Goal: Task Accomplishment & Management: Complete application form

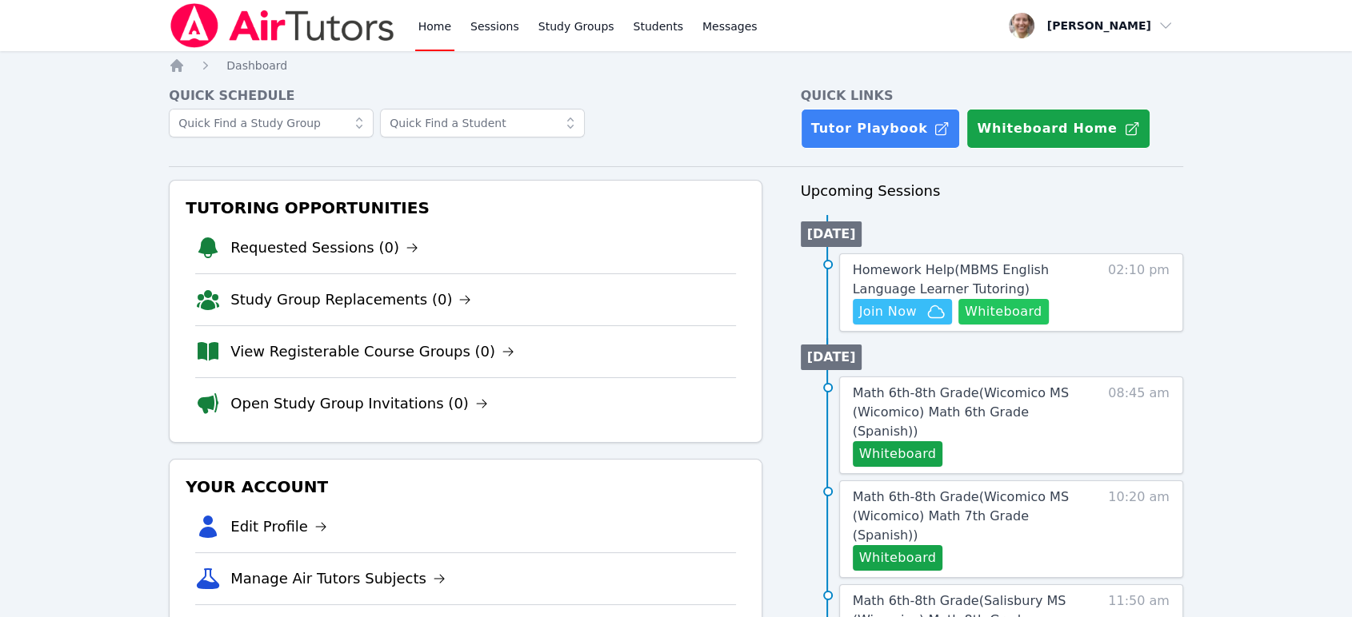
click at [1027, 310] on button "Whiteboard" at bounding box center [1003, 312] width 90 height 26
click at [906, 287] on span "Homework Help ( MBMS English Language Learner Tutoring )" at bounding box center [951, 279] width 196 height 34
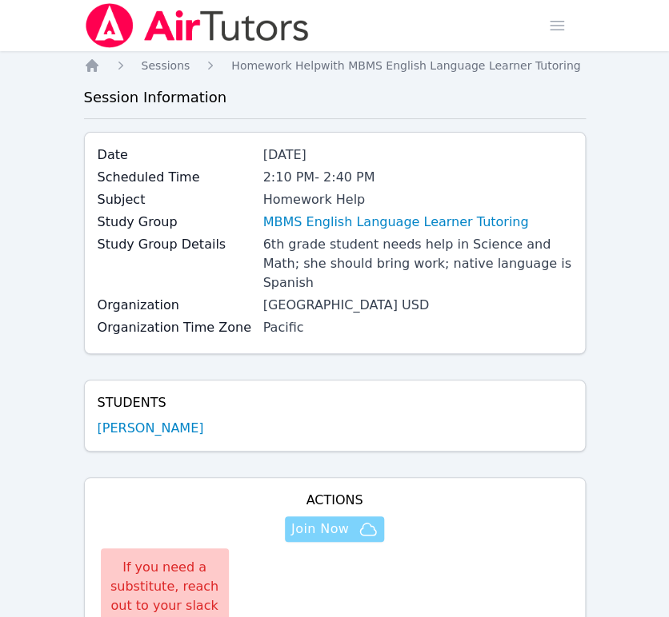
click at [314, 520] on span "Join Now" at bounding box center [320, 529] width 58 height 19
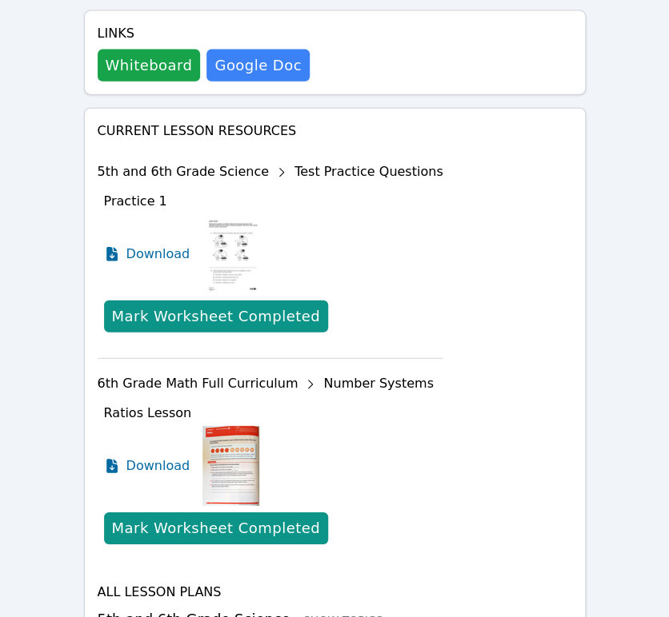
scroll to position [977, 0]
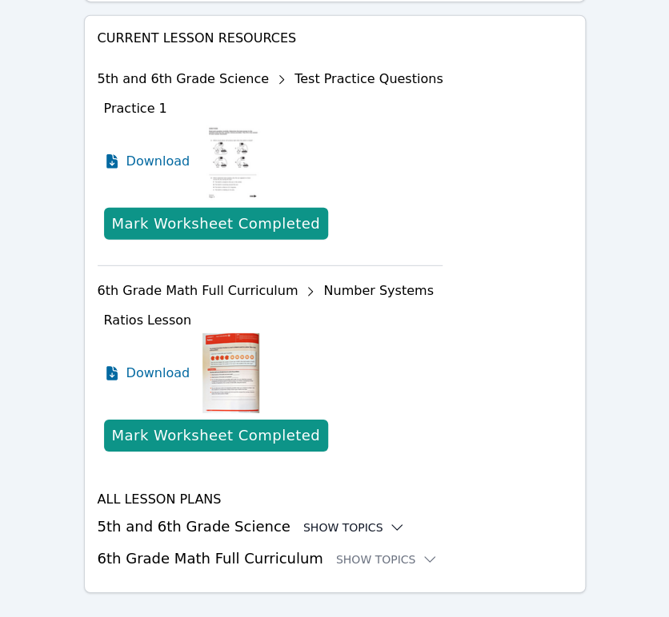
click at [314, 520] on div "Show Topics" at bounding box center [354, 528] width 102 height 16
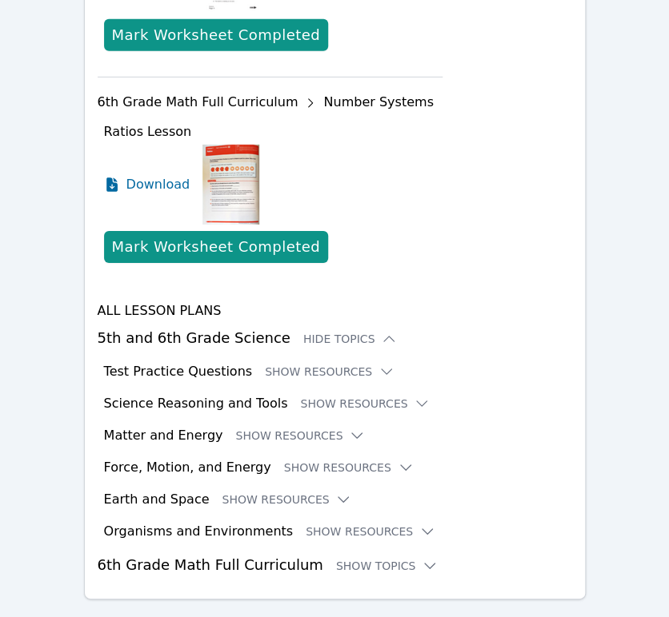
scroll to position [1178, 0]
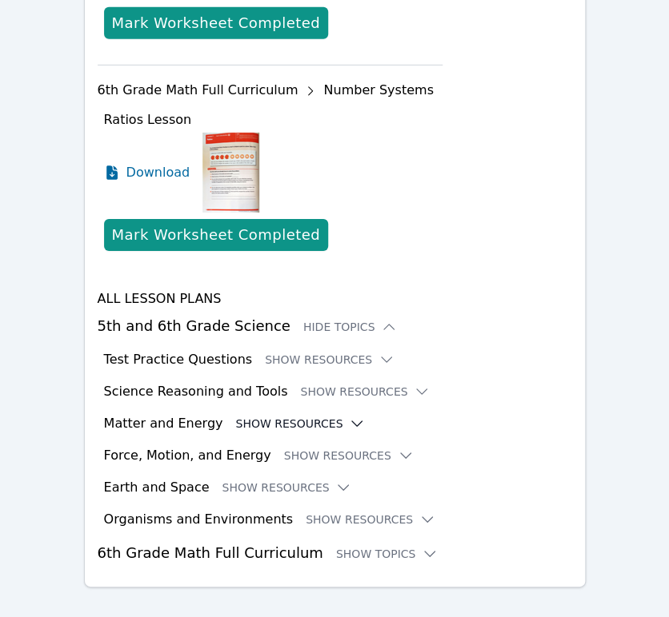
click at [293, 416] on button "Show Resources" at bounding box center [300, 424] width 130 height 16
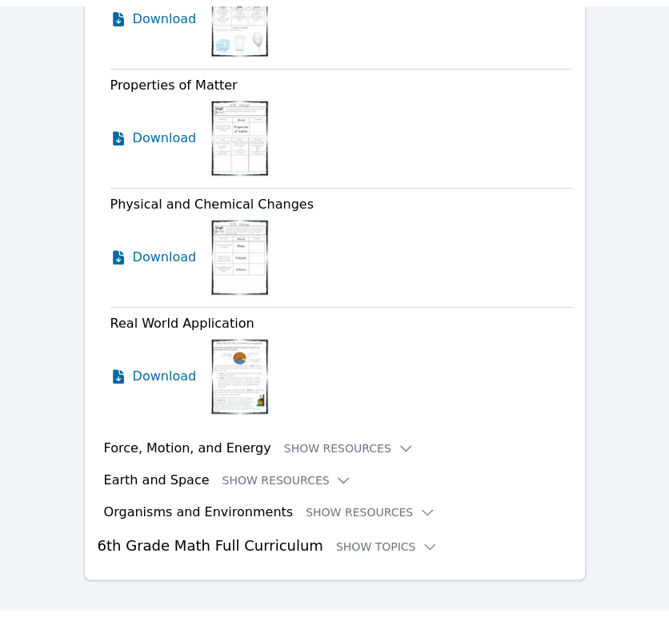
scroll to position [1667, 0]
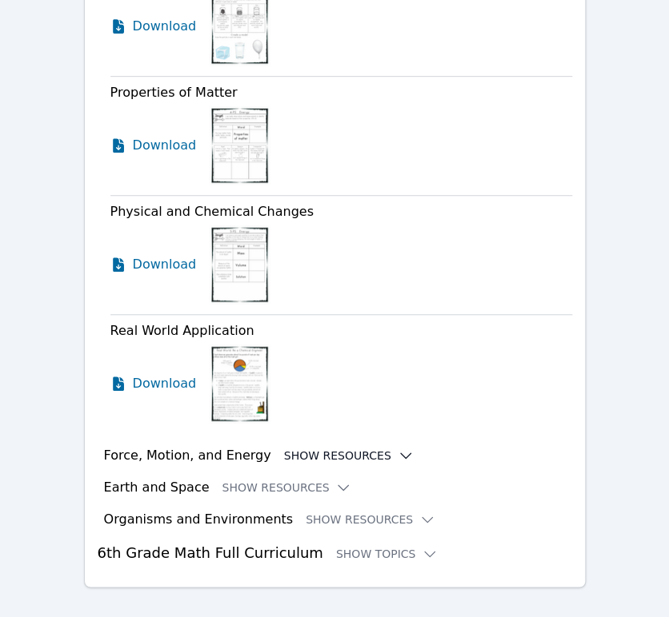
click at [284, 448] on button "Show Resources" at bounding box center [349, 456] width 130 height 16
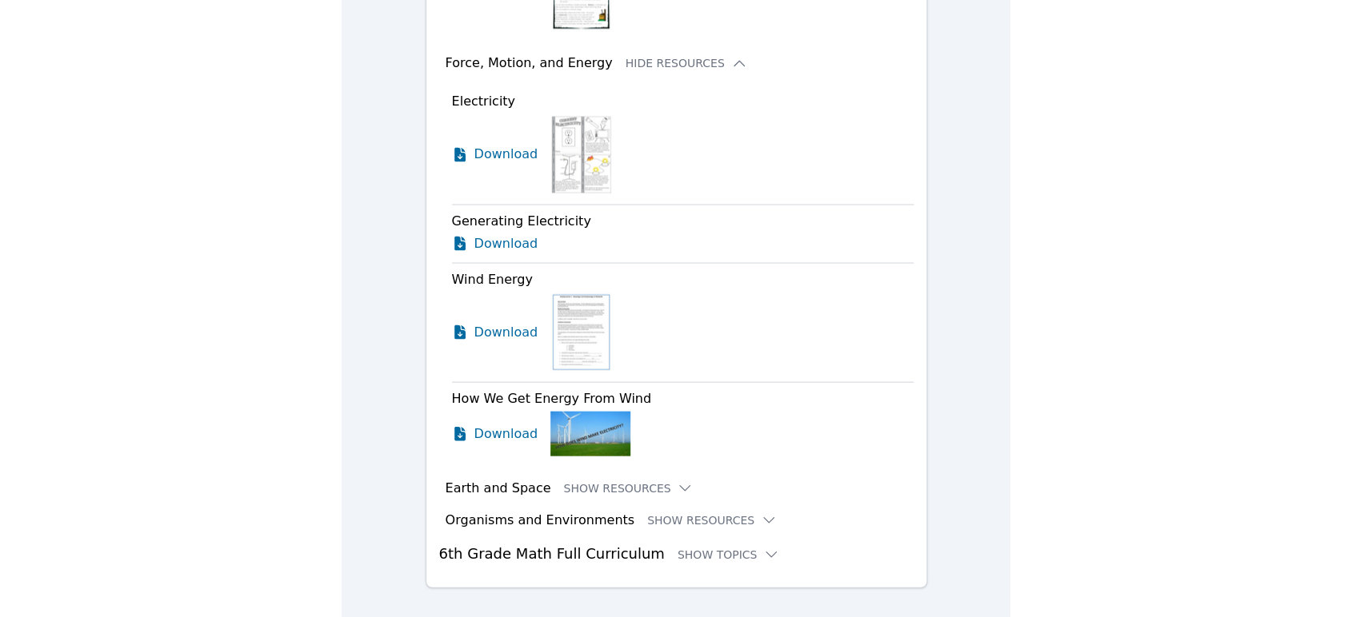
scroll to position [1696, 0]
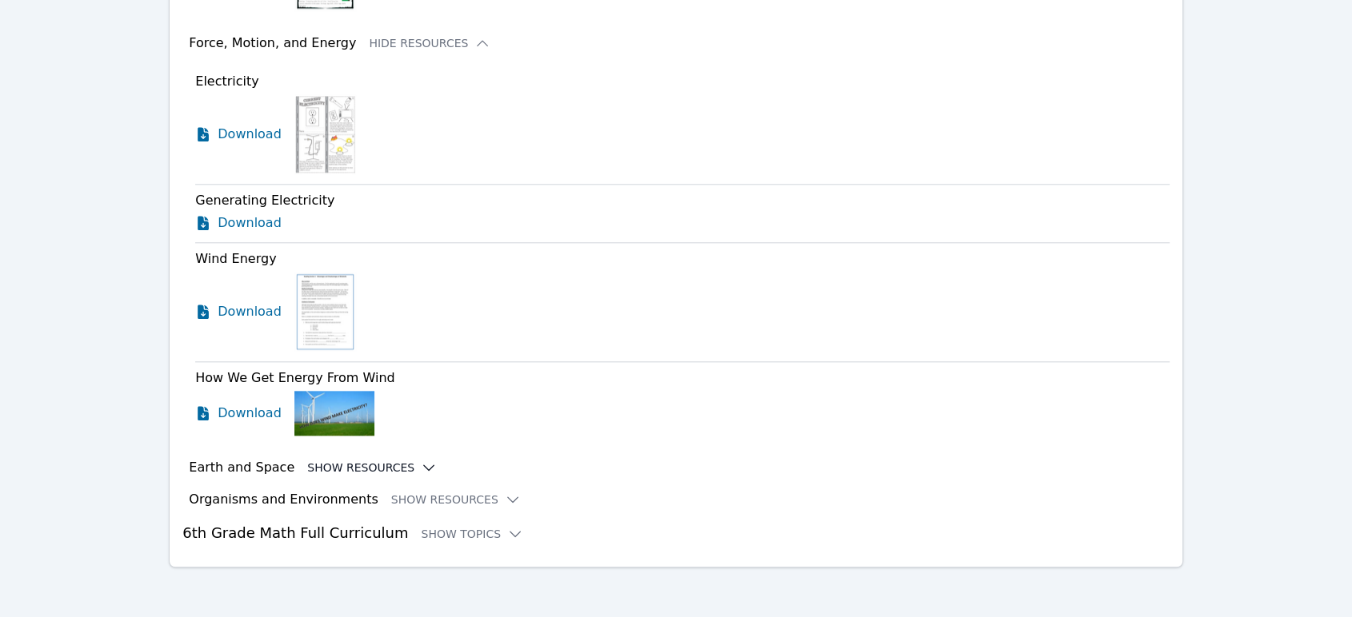
click at [373, 468] on button "Show Resources" at bounding box center [372, 468] width 130 height 16
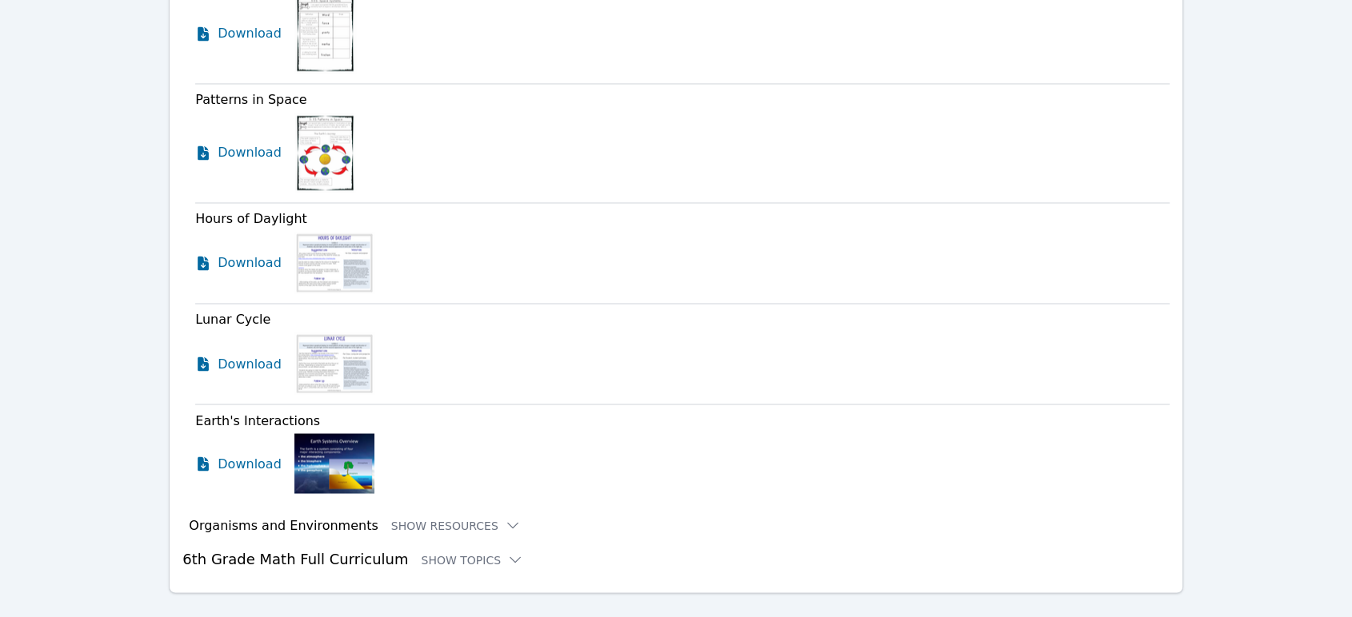
scroll to position [2722, 0]
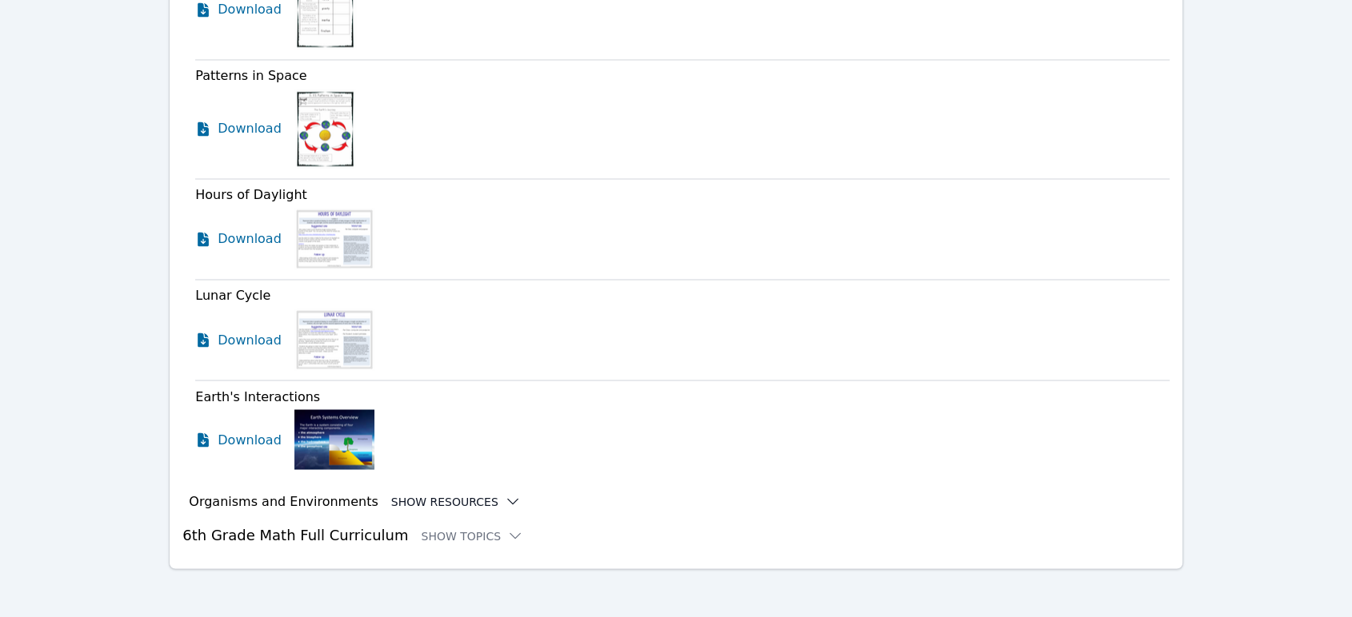
click at [397, 497] on button "Show Resources" at bounding box center [456, 501] width 130 height 16
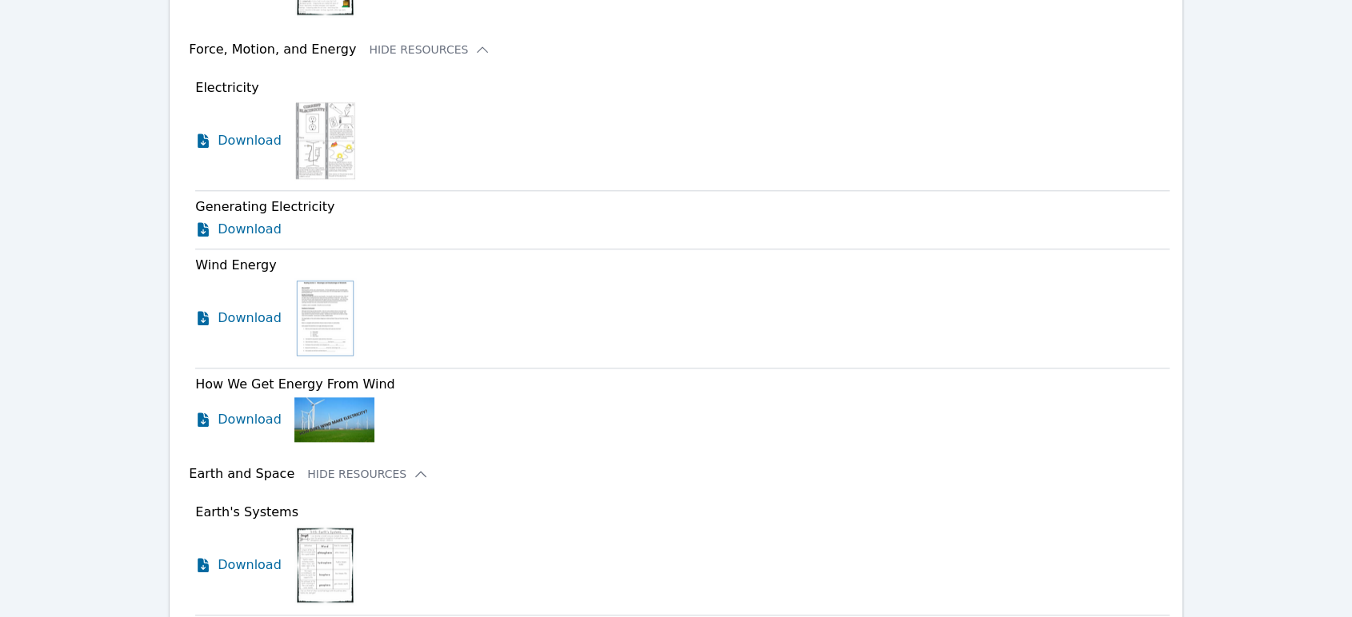
scroll to position [1540, 0]
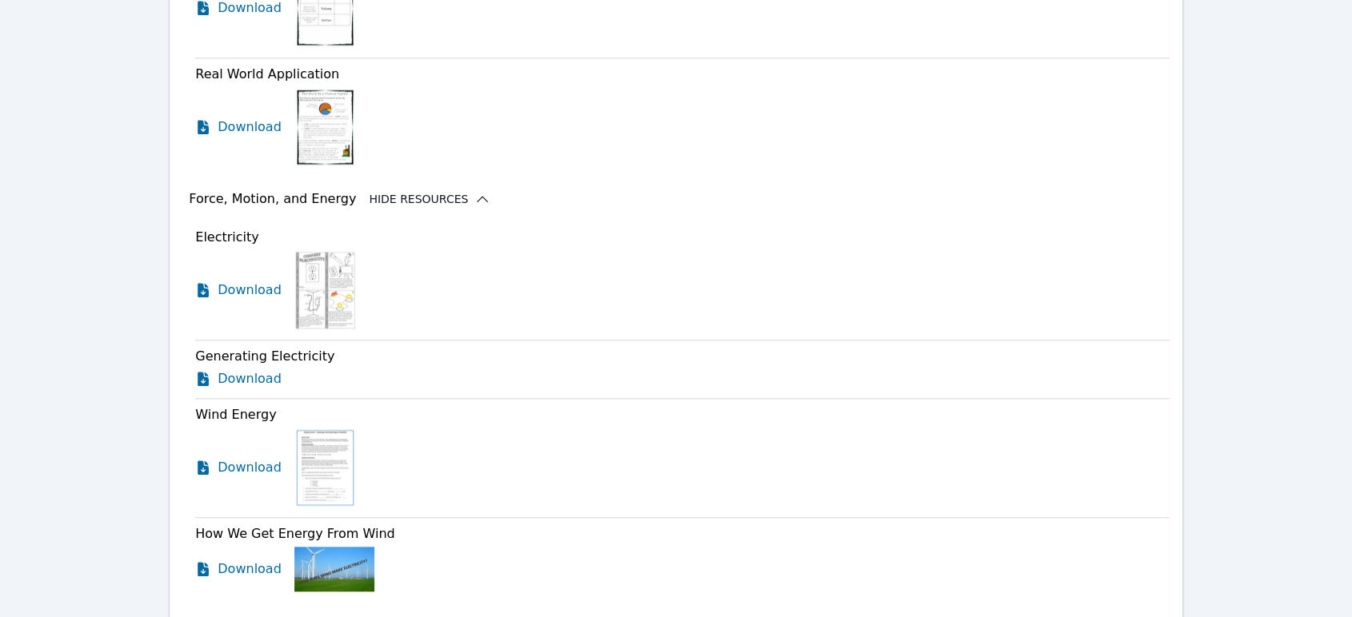
click at [369, 199] on button "Hide Resources" at bounding box center [430, 199] width 122 height 16
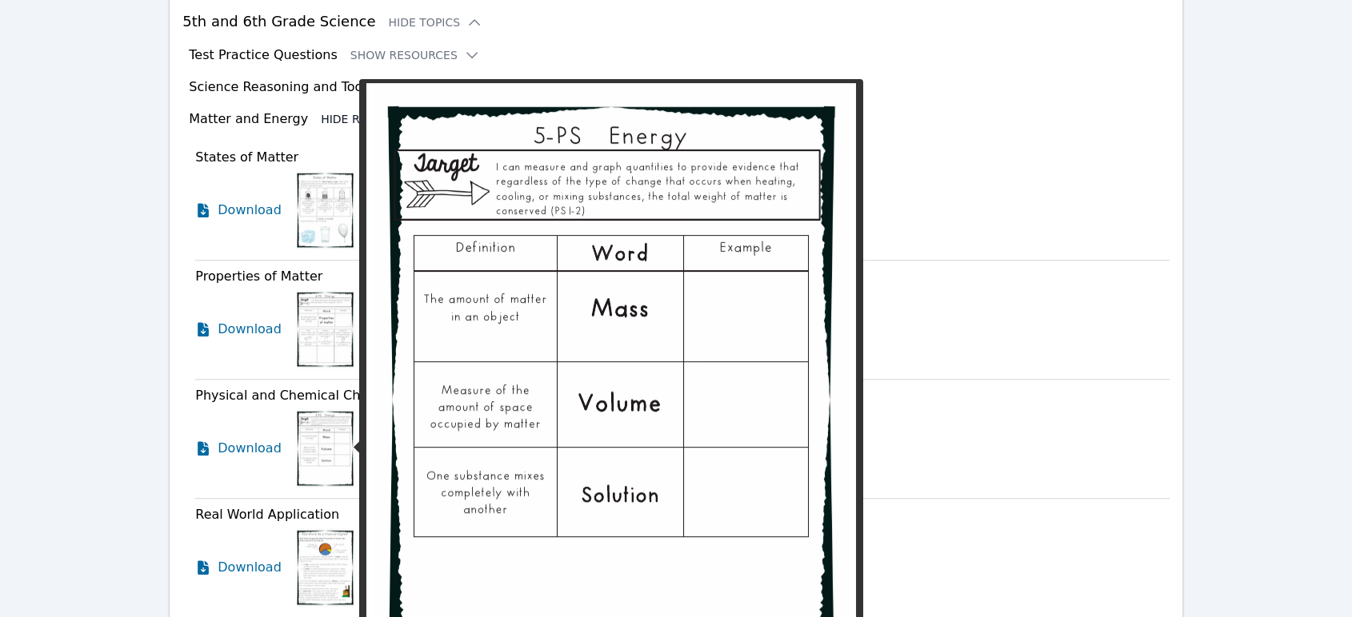
scroll to position [1006, 0]
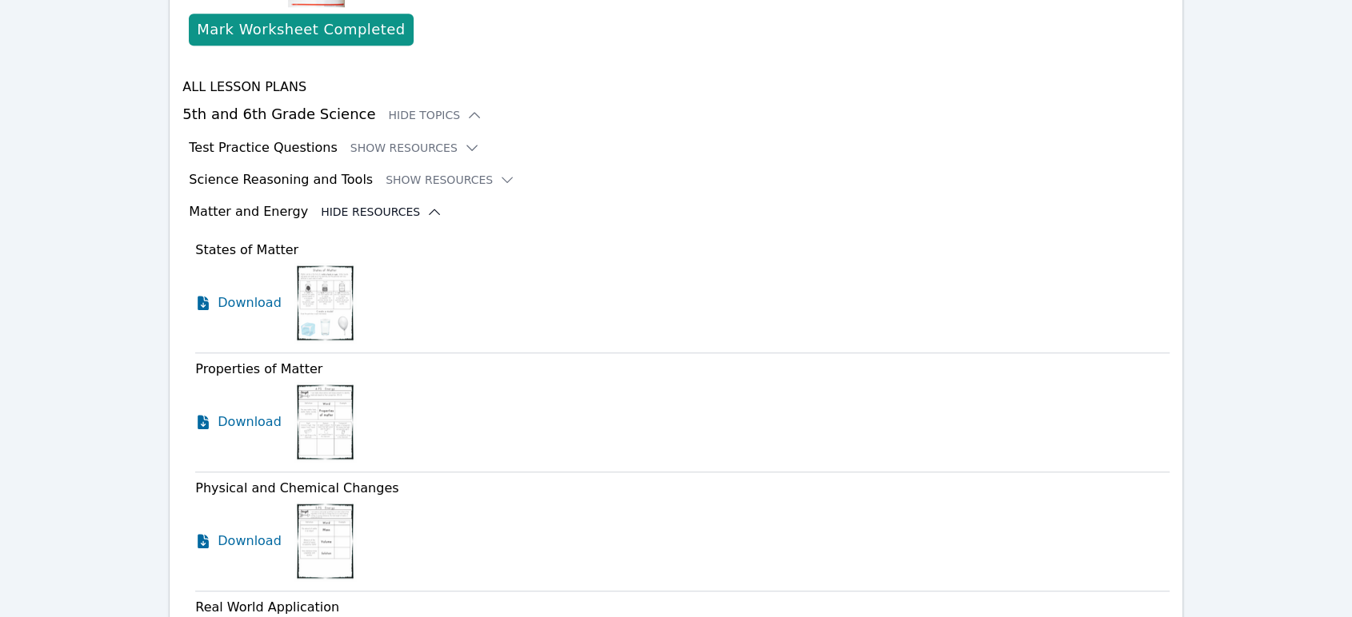
click at [359, 210] on button "Hide Resources" at bounding box center [382, 212] width 122 height 16
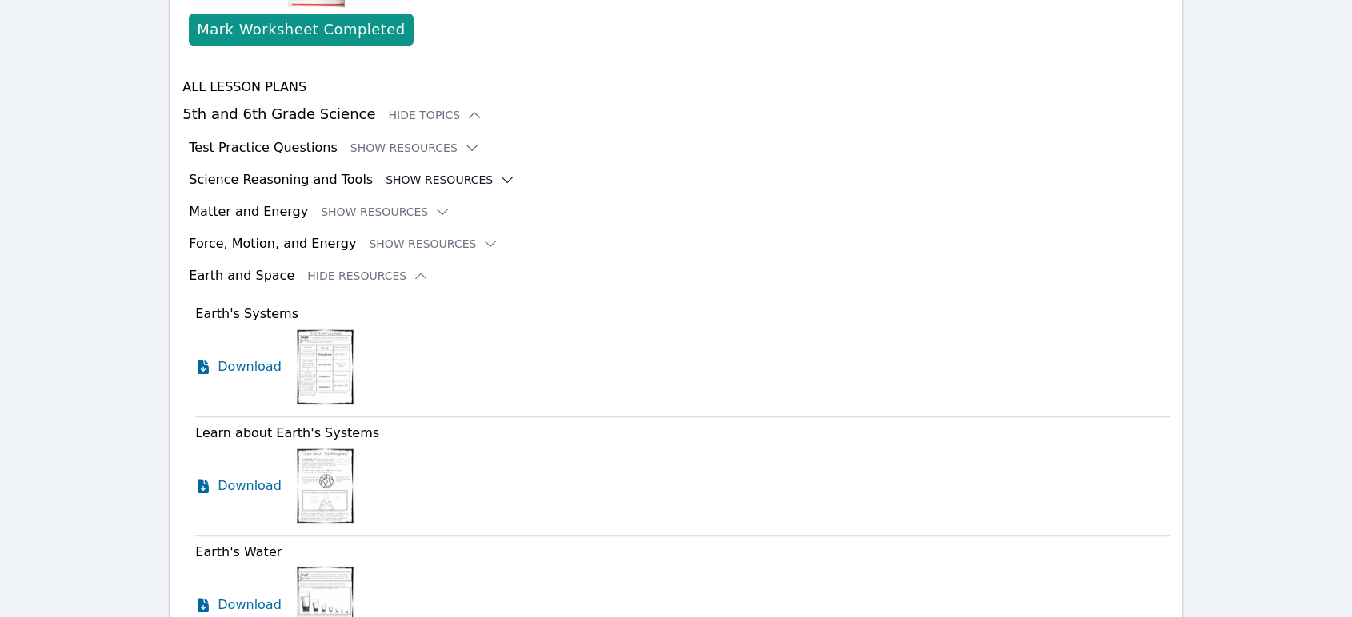
click at [385, 182] on button "Show Resources" at bounding box center [450, 180] width 130 height 16
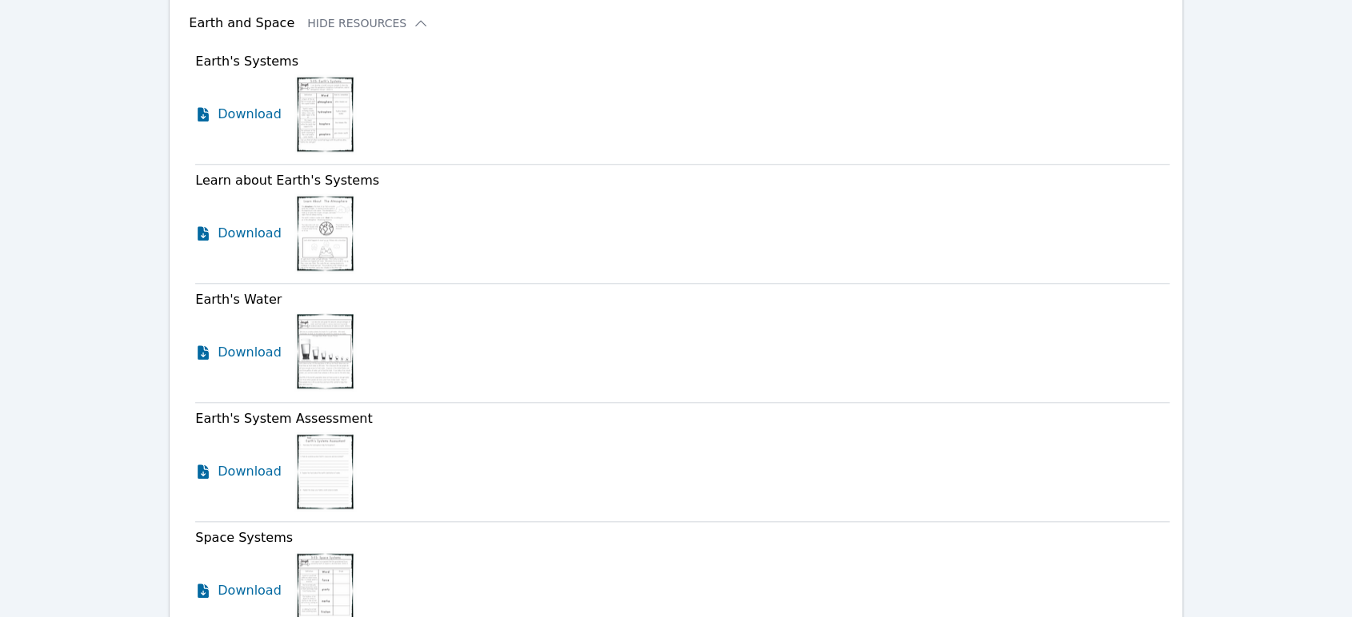
scroll to position [1451, 0]
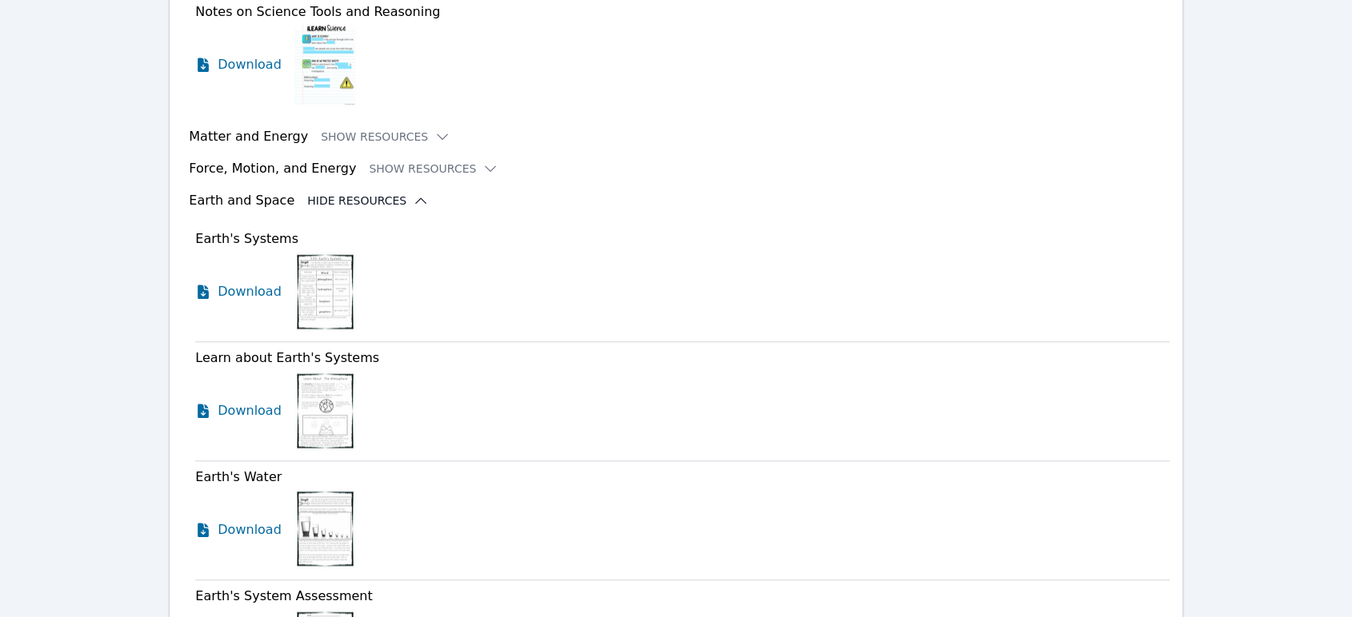
click at [351, 199] on button "Hide Resources" at bounding box center [368, 201] width 122 height 16
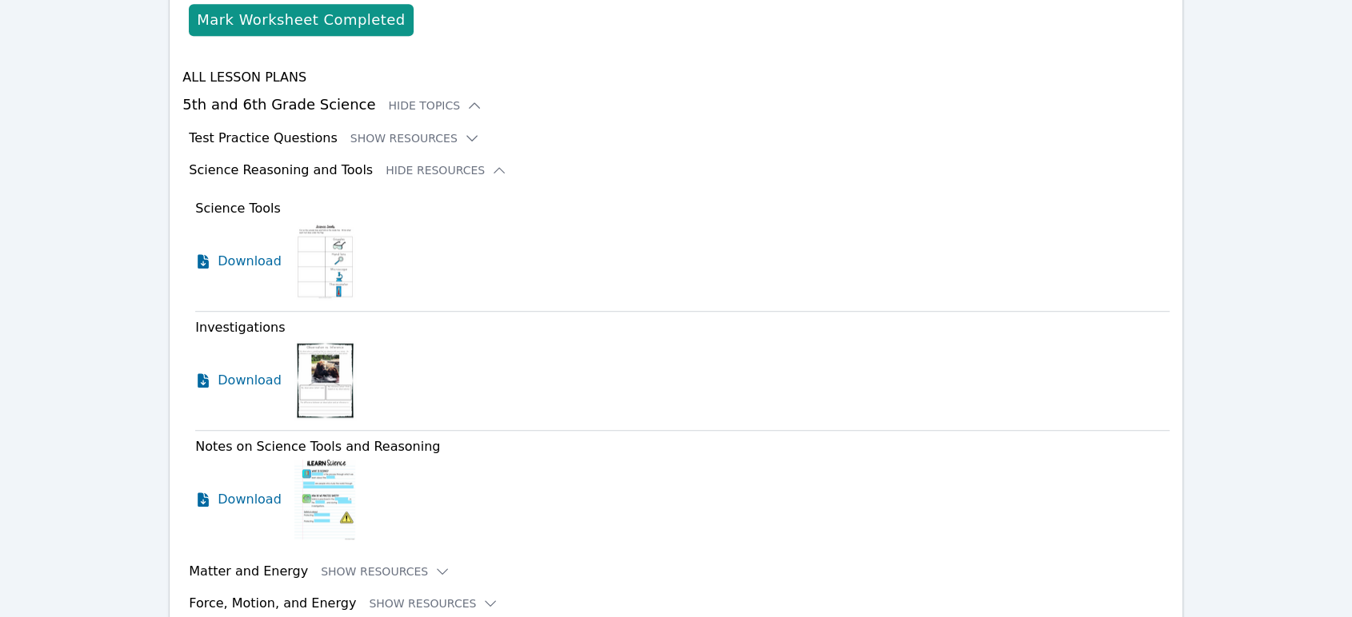
scroll to position [1006, 0]
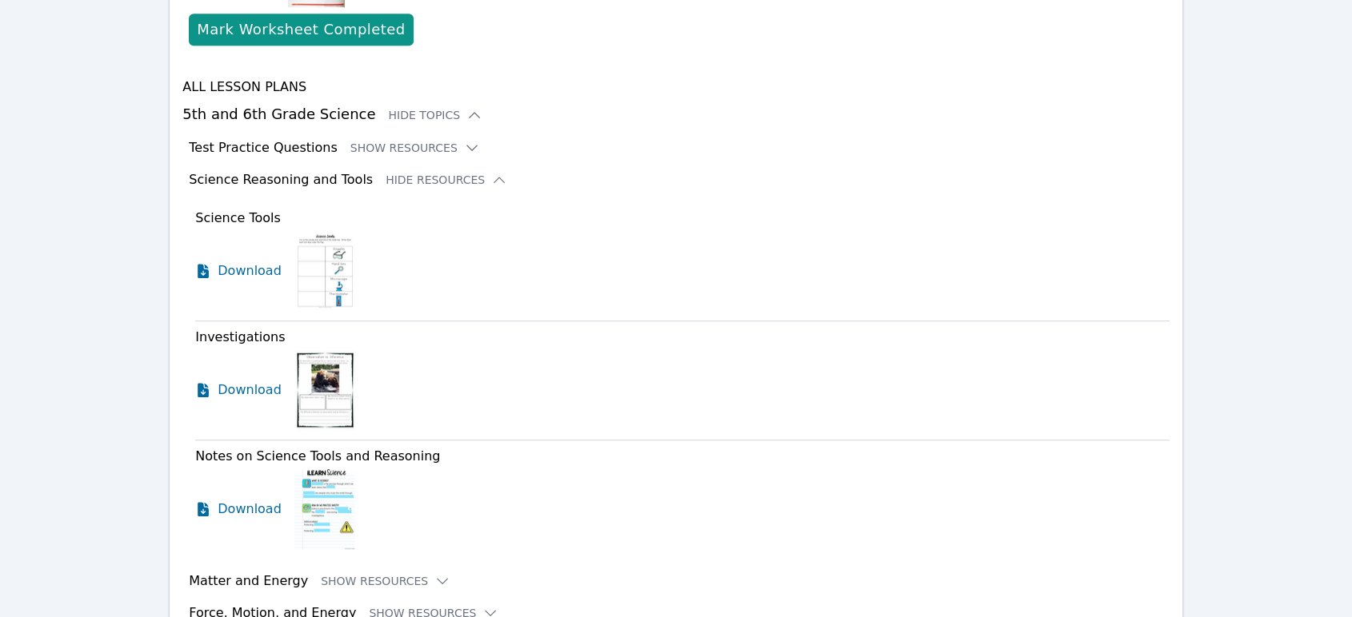
click at [359, 178] on div "Science Reasoning and Tools Hide Resources" at bounding box center [679, 179] width 981 height 19
click at [385, 180] on button "Hide Resources" at bounding box center [446, 180] width 122 height 16
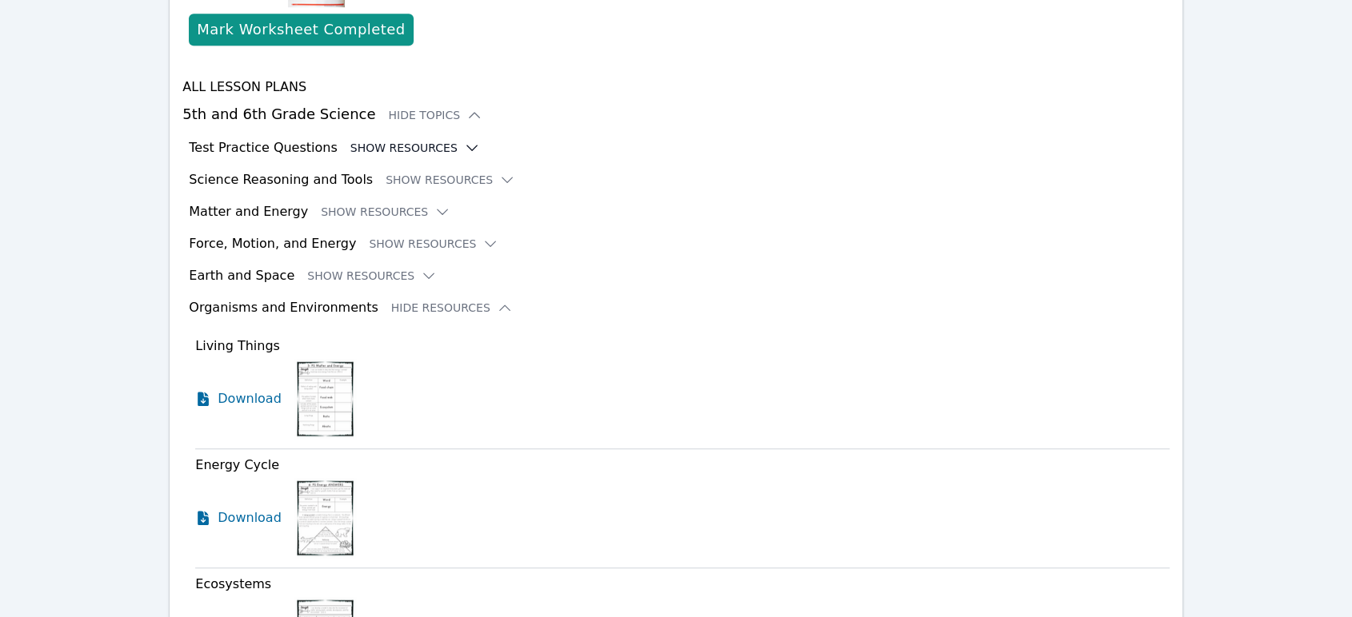
click at [377, 147] on button "Show Resources" at bounding box center [415, 148] width 130 height 16
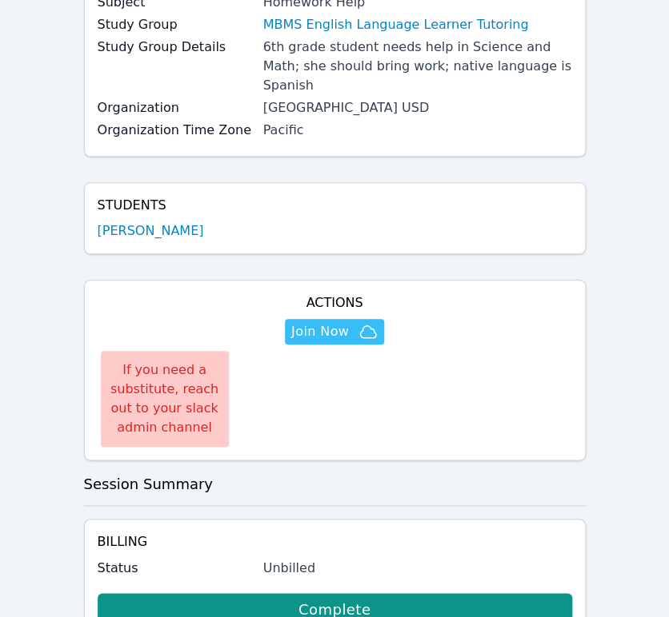
scroll to position [0, 0]
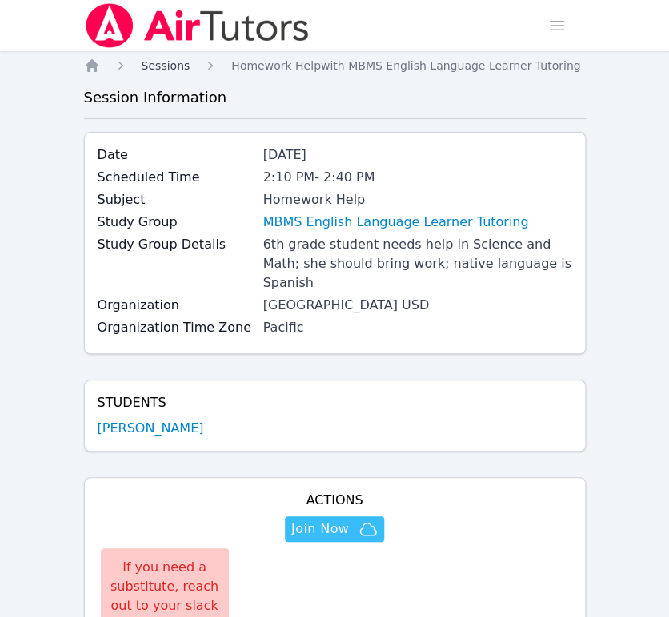
click at [154, 70] on span "Sessions" at bounding box center [166, 65] width 49 height 13
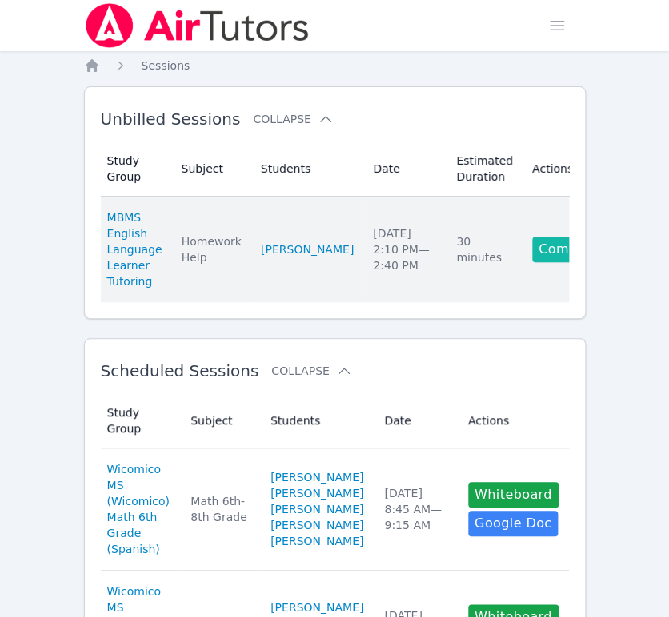
click at [532, 248] on link "Complete" at bounding box center [570, 250] width 77 height 26
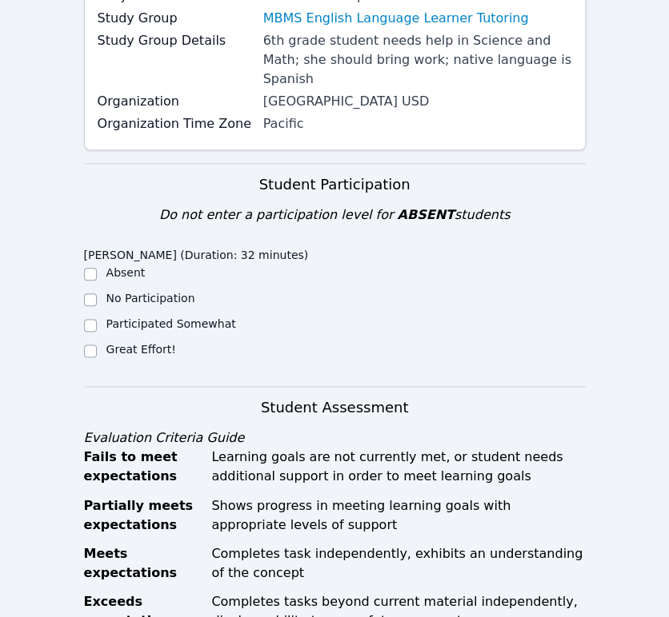
scroll to position [266, 0]
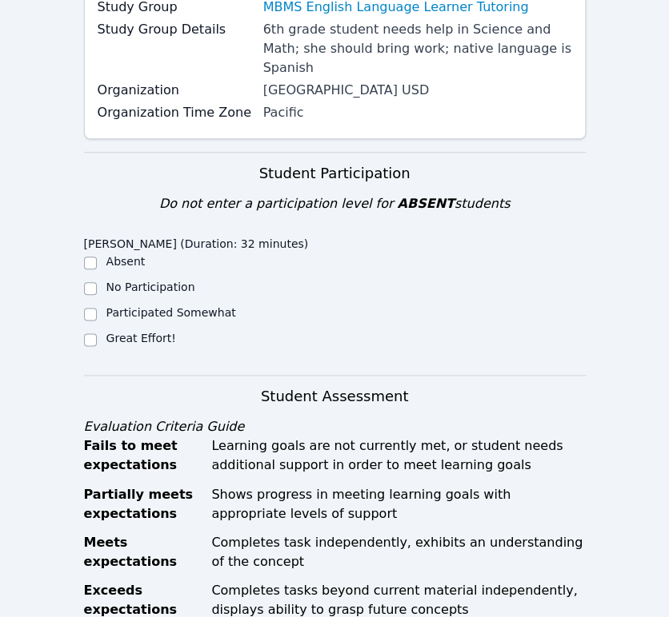
click at [138, 332] on label "Great Effort!" at bounding box center [141, 338] width 70 height 13
click at [97, 334] on input "Great Effort!" at bounding box center [90, 340] width 13 height 13
checkbox input "true"
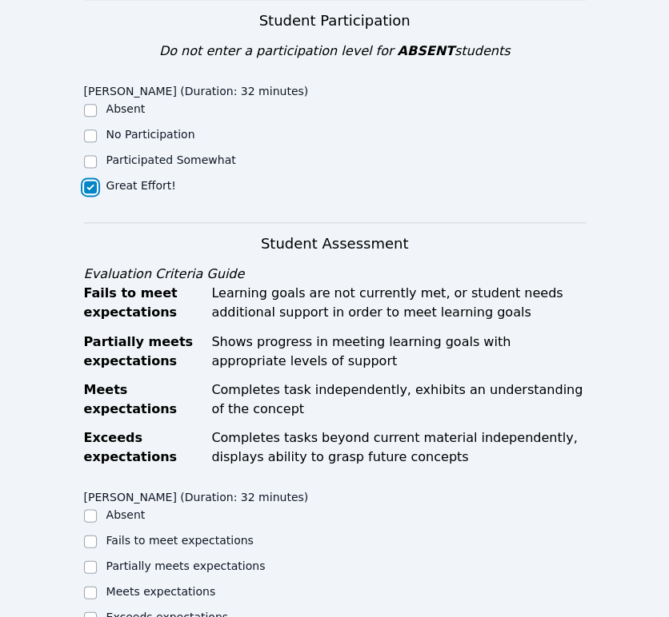
scroll to position [621, 0]
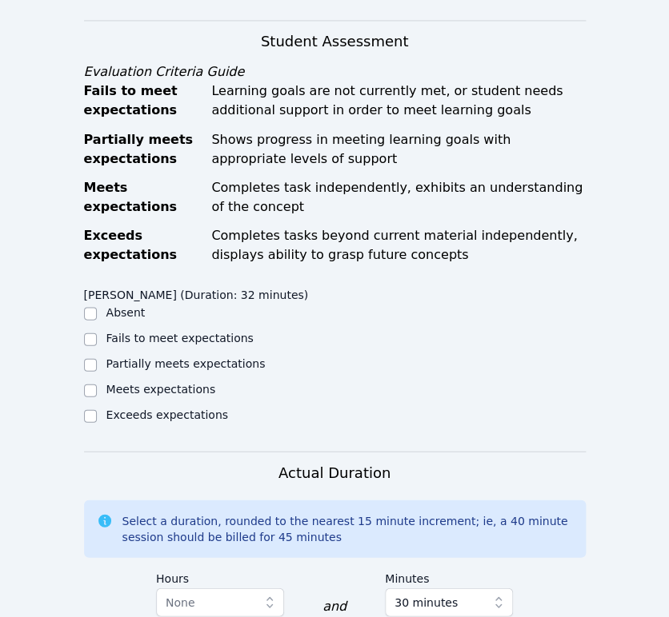
click at [153, 357] on label "Partially meets expectations" at bounding box center [185, 363] width 159 height 13
click at [97, 358] on input "Partially meets expectations" at bounding box center [90, 364] width 13 height 13
checkbox input "true"
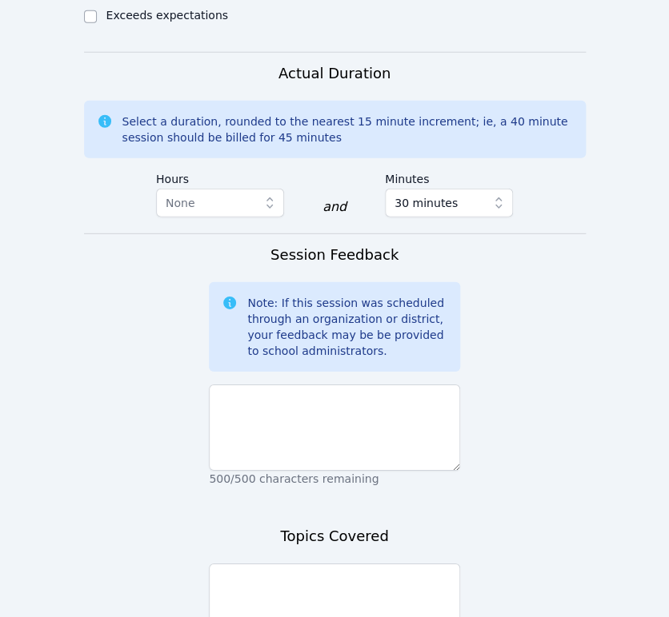
scroll to position [1066, 0]
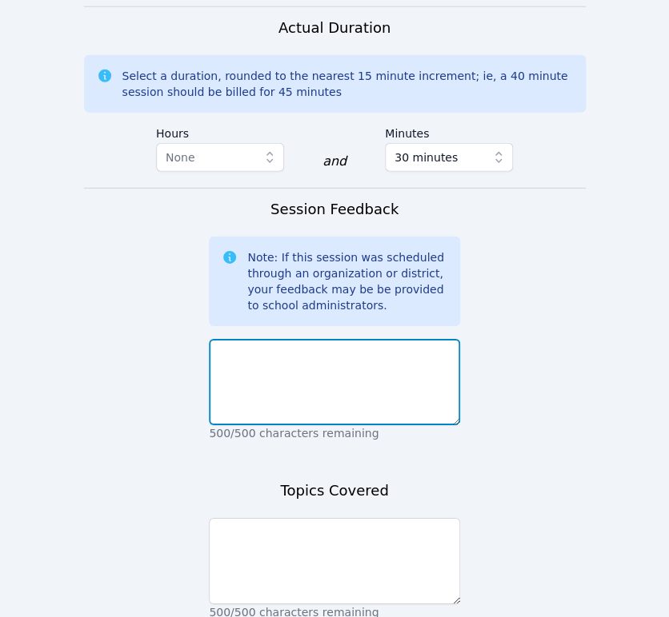
click at [258, 339] on textarea at bounding box center [334, 382] width 251 height 86
click at [374, 339] on textarea "Anyeli needed reminding of the area of a triangle" at bounding box center [334, 382] width 251 height 86
click at [398, 372] on textarea "[PERSON_NAME] needed reminding of the formula for the area of a triangle" at bounding box center [334, 382] width 251 height 86
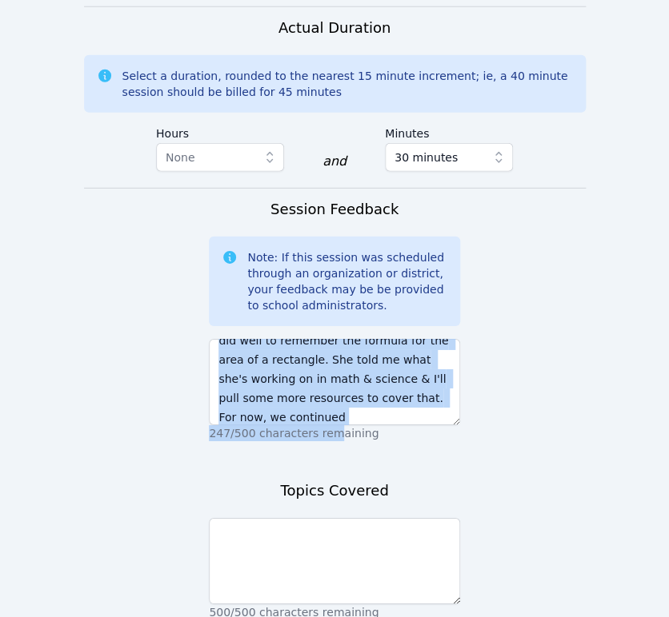
scroll to position [58, 0]
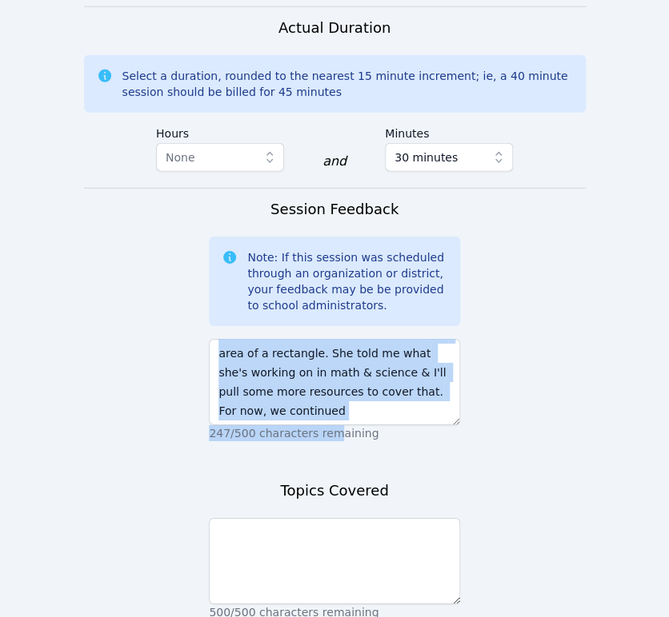
drag, startPoint x: 325, startPoint y: 405, endPoint x: 330, endPoint y: 364, distance: 41.9
click at [330, 364] on div "[PERSON_NAME] needed reminding of the formula for the area of a triangle but di…" at bounding box center [334, 387] width 251 height 109
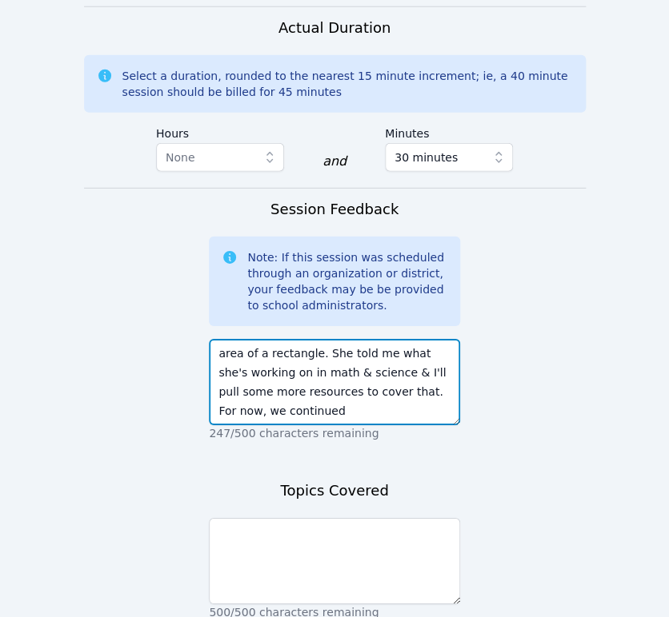
click at [311, 382] on textarea "[PERSON_NAME] needed reminding of the formula for the area of a triangle but di…" at bounding box center [334, 382] width 251 height 86
drag, startPoint x: 304, startPoint y: 382, endPoint x: 313, endPoint y: 358, distance: 25.6
click at [313, 358] on textarea "[PERSON_NAME] needed reminding of the formula for the area of a triangle but di…" at bounding box center [334, 382] width 251 height 86
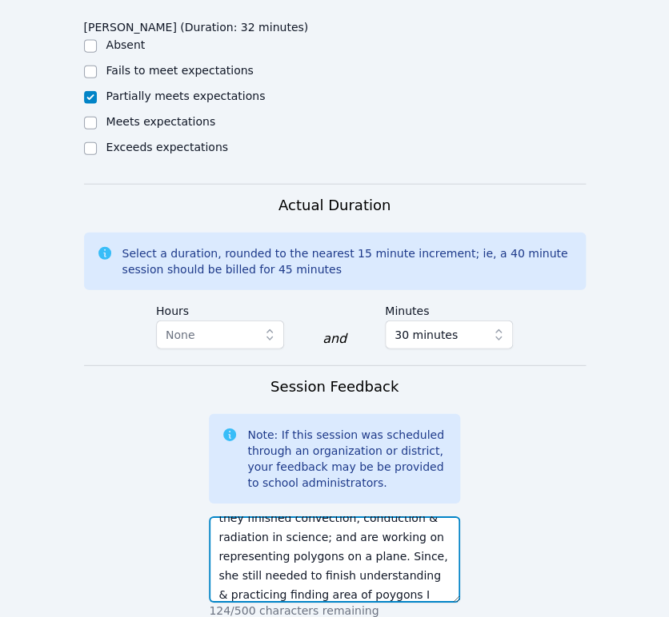
scroll to position [109, 0]
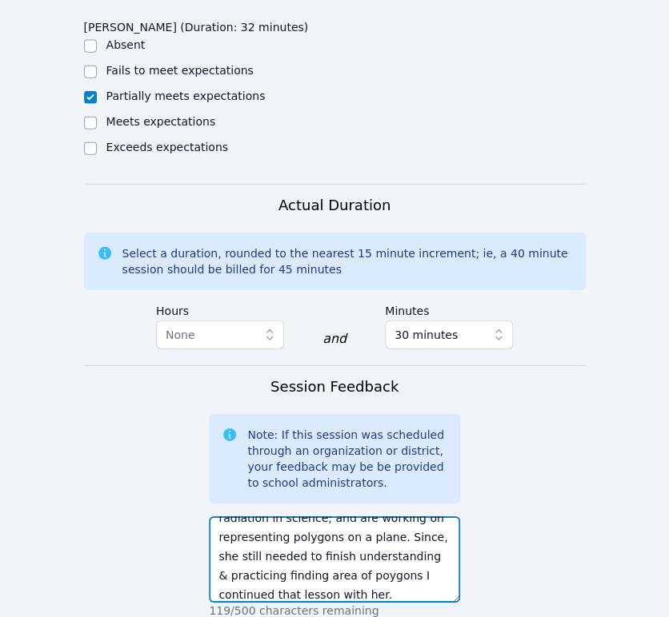
click at [271, 557] on textarea "[PERSON_NAME] needed reminding of the formula for the area of a triangle but di…" at bounding box center [334, 560] width 251 height 86
click at [270, 557] on textarea "[PERSON_NAME] needed reminding of the formula for the area of a triangle but di…" at bounding box center [334, 560] width 251 height 86
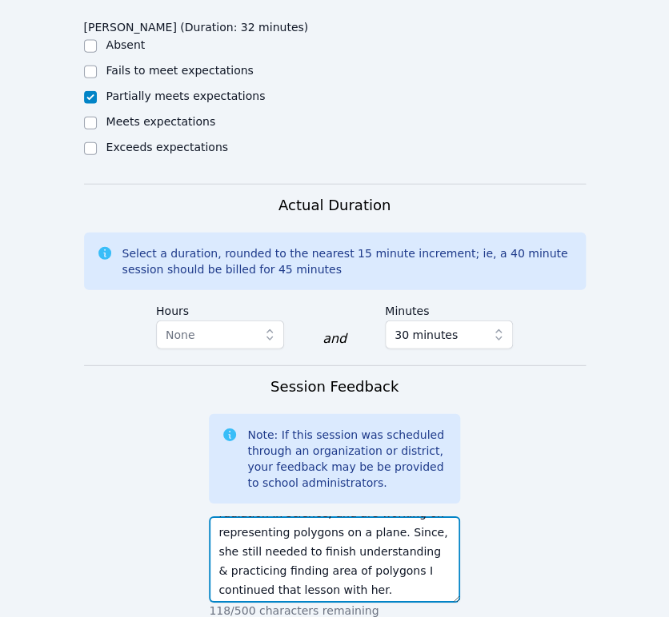
scroll to position [115, 0]
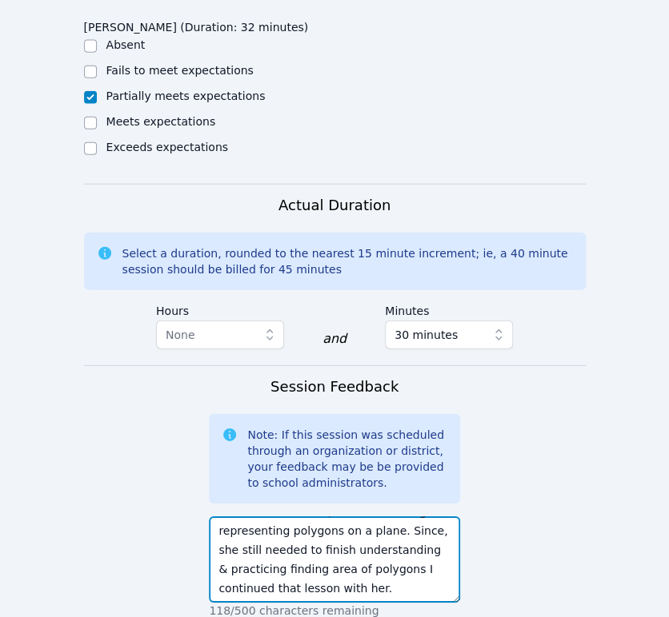
click at [306, 569] on textarea "[PERSON_NAME] needed reminding of the formula for the area of a triangle but di…" at bounding box center [334, 560] width 251 height 86
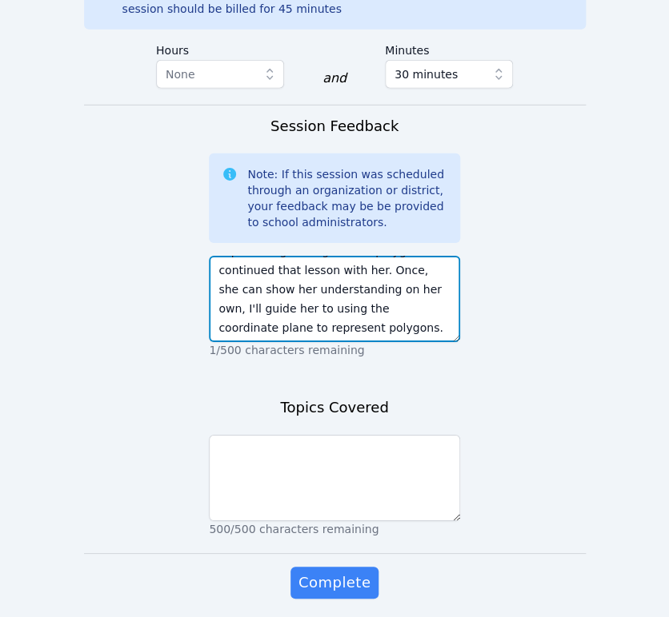
scroll to position [1155, 0]
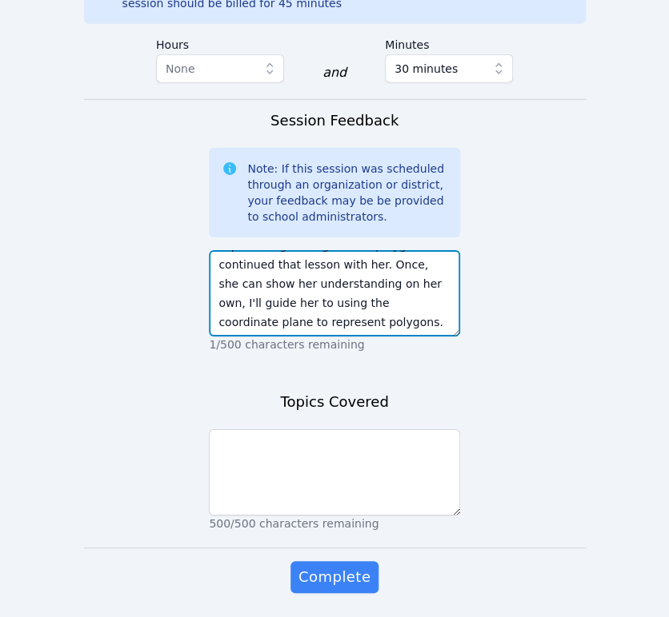
type textarea "[PERSON_NAME] needed reminding of the formula for the area of a triangle but di…"
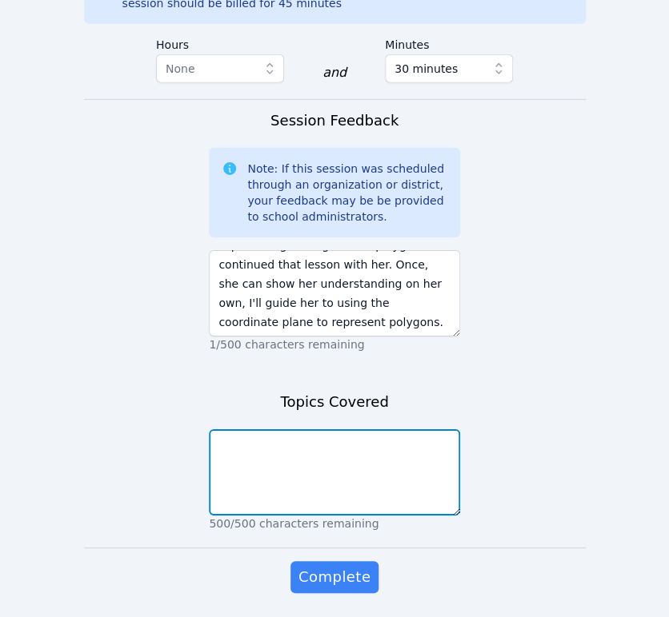
click at [324, 436] on textarea at bounding box center [334, 472] width 251 height 86
click at [235, 429] on textarea "UNderstanding and finding the area of polygons" at bounding box center [334, 472] width 251 height 86
click at [346, 455] on textarea "Understanding and finding the area of polygons" at bounding box center [334, 472] width 251 height 86
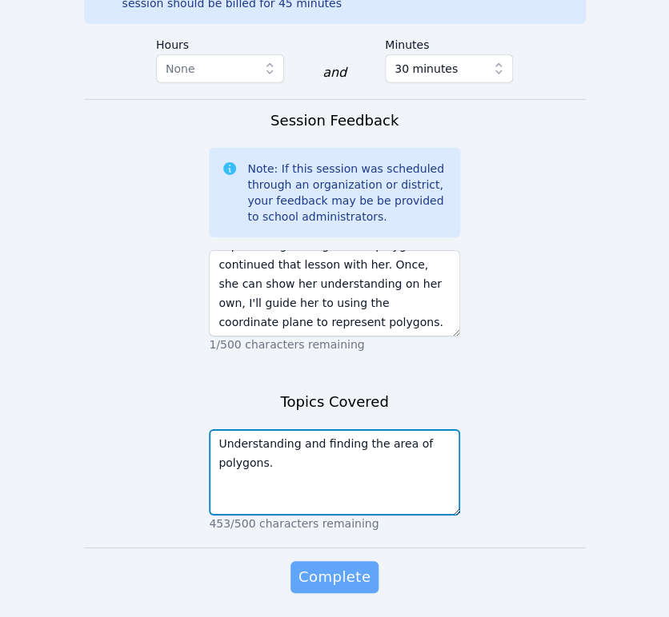
type textarea "Understanding and finding the area of polygons."
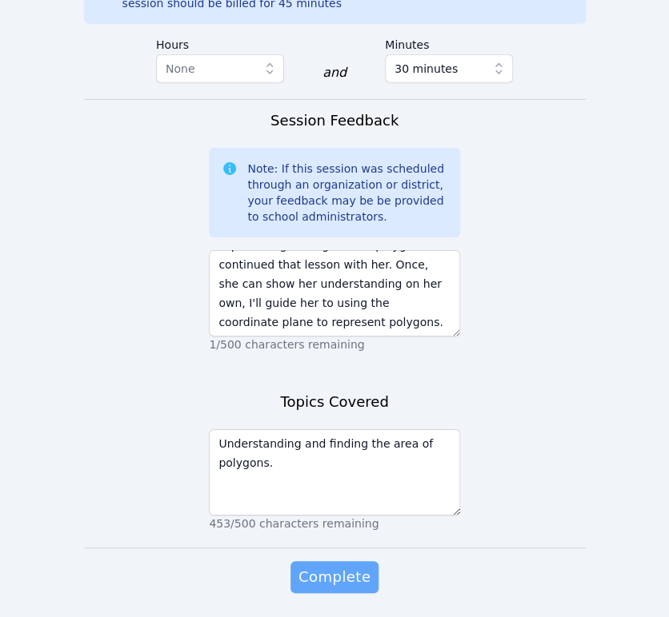
click at [301, 566] on span "Complete" at bounding box center [334, 577] width 72 height 22
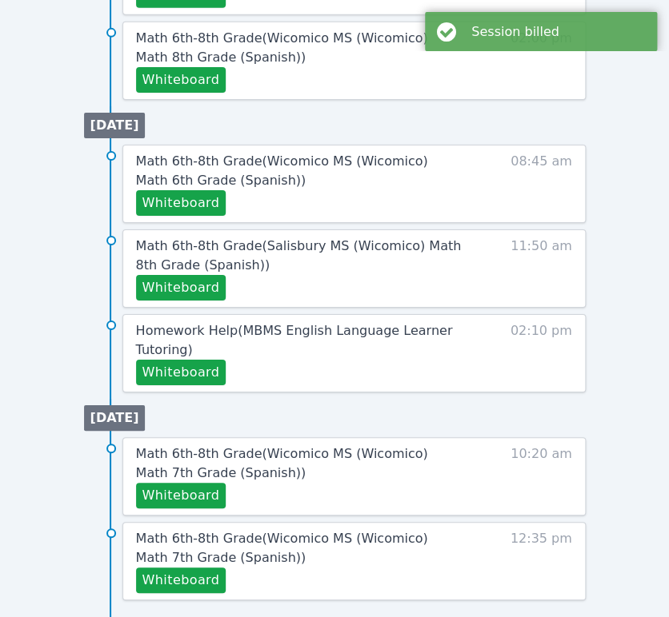
scroll to position [1294, 0]
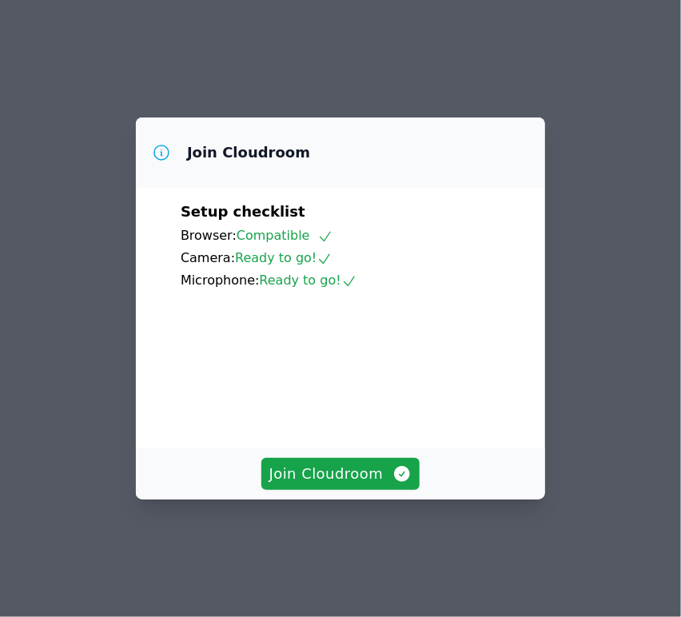
click at [314, 485] on span "Join Cloudroom" at bounding box center [341, 474] width 143 height 22
